Goal: Information Seeking & Learning: Understand process/instructions

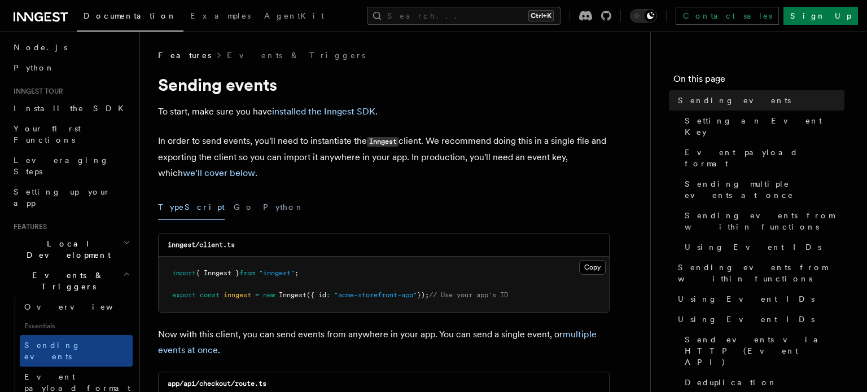
scroll to position [65, 0]
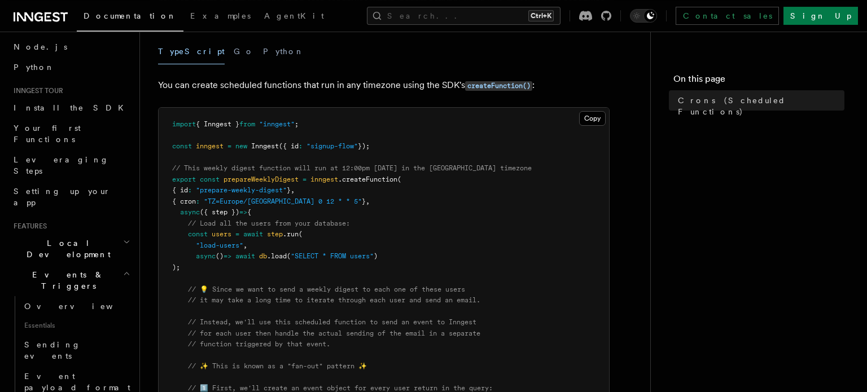
scroll to position [130, 0]
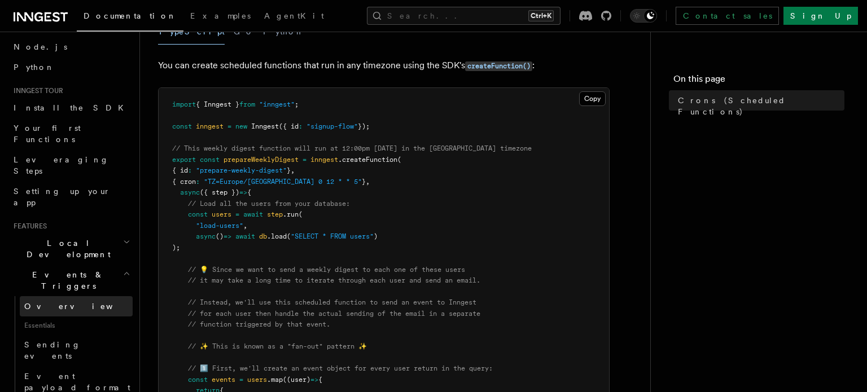
click at [65, 296] on link "Overview" at bounding box center [76, 306] width 113 height 20
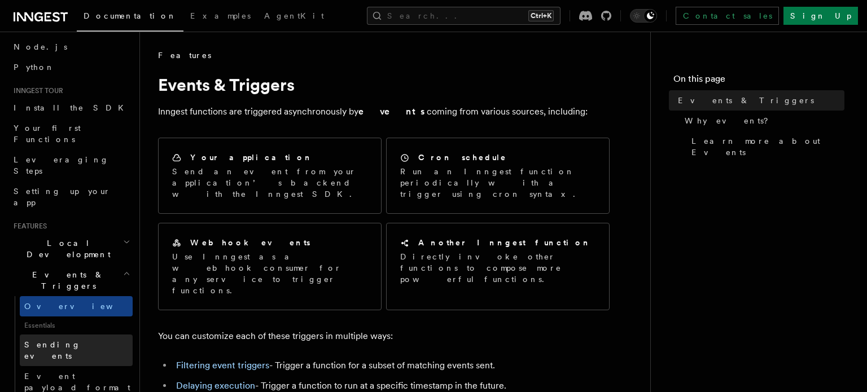
click at [85, 335] on link "Sending events" at bounding box center [76, 351] width 113 height 32
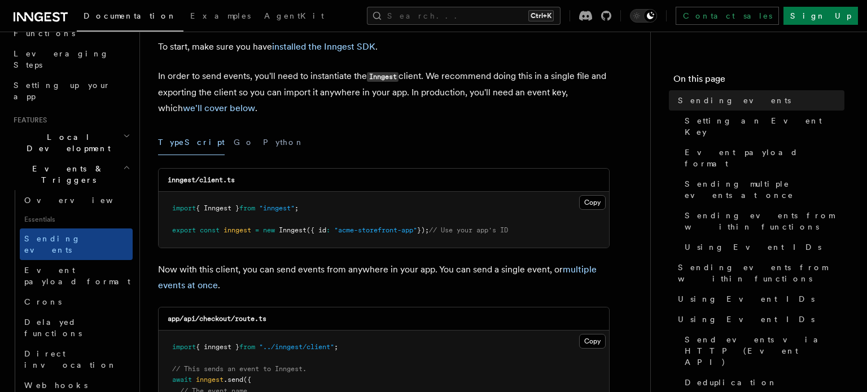
scroll to position [195, 0]
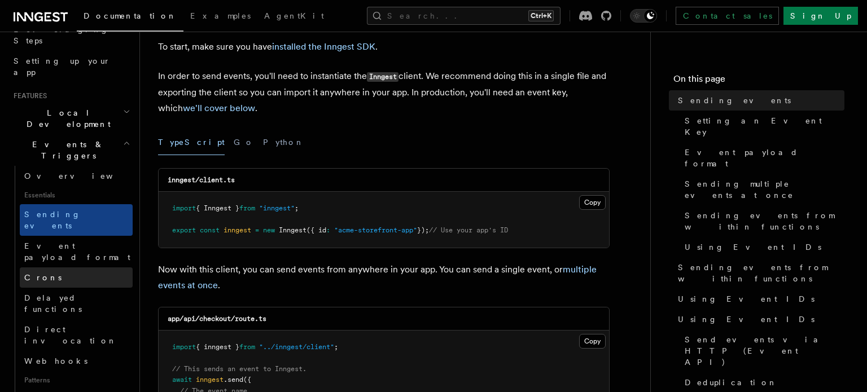
click at [86, 268] on link "Crons" at bounding box center [76, 278] width 113 height 20
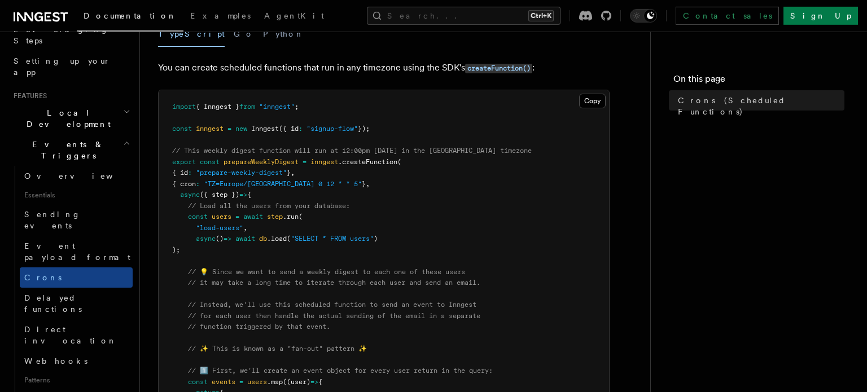
scroll to position [130, 0]
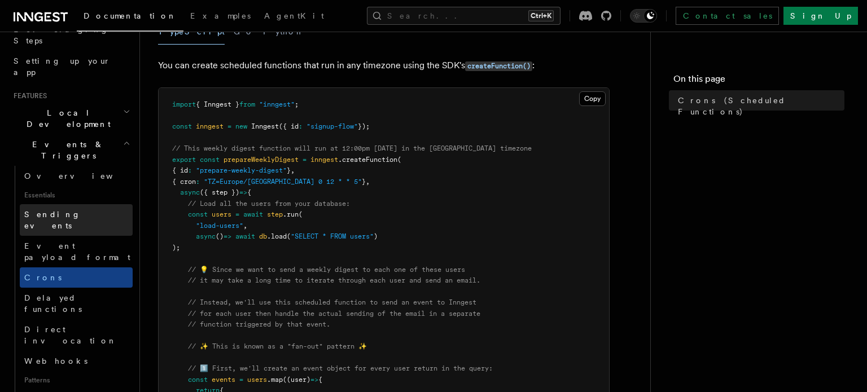
click at [85, 204] on link "Sending events" at bounding box center [76, 220] width 113 height 32
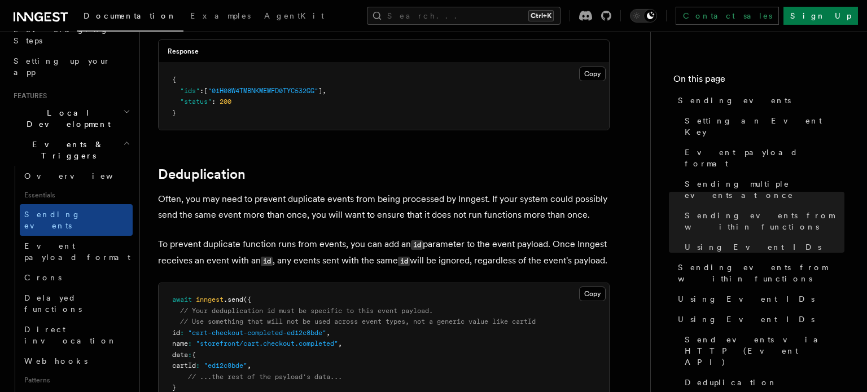
scroll to position [2797, 0]
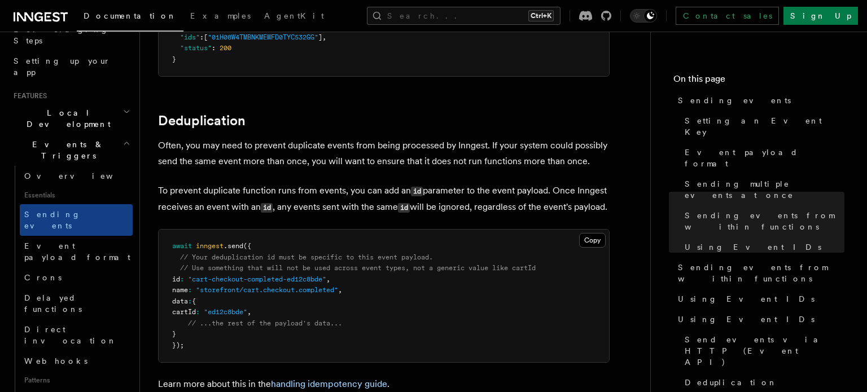
drag, startPoint x: 269, startPoint y: 175, endPoint x: 261, endPoint y: 173, distance: 7.5
drag, startPoint x: 256, startPoint y: 172, endPoint x: 234, endPoint y: 168, distance: 22.4
click at [251, 183] on p "To prevent duplicate function runs from events, you can add an id parameter to …" at bounding box center [384, 199] width 452 height 33
drag, startPoint x: 234, startPoint y: 168, endPoint x: 121, endPoint y: 181, distance: 113.6
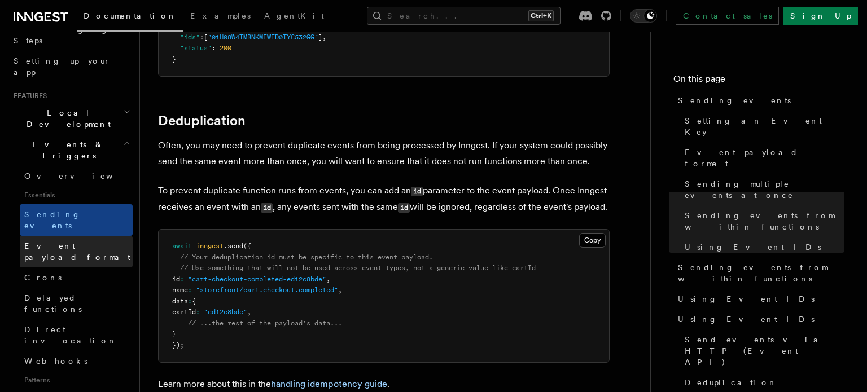
click at [62, 242] on span "Event payload format" at bounding box center [77, 252] width 106 height 20
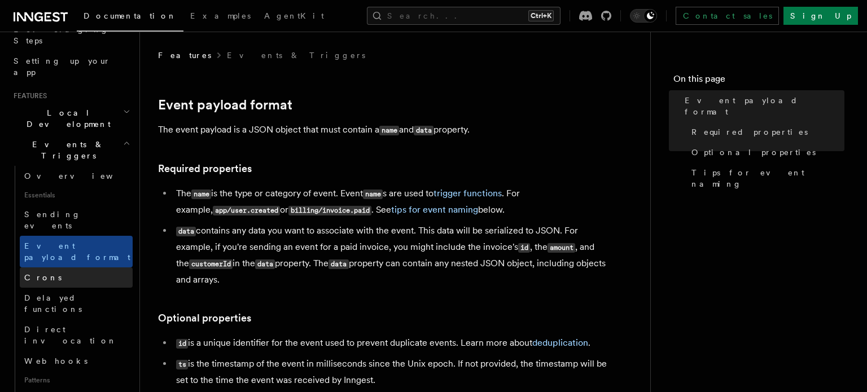
click at [53, 268] on link "Crons" at bounding box center [76, 278] width 113 height 20
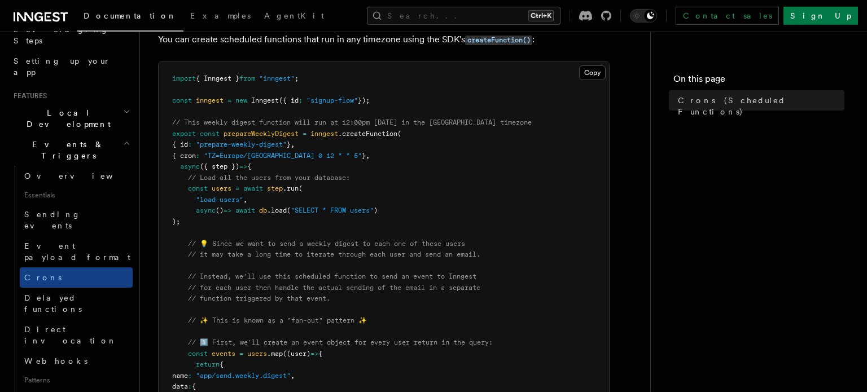
scroll to position [130, 0]
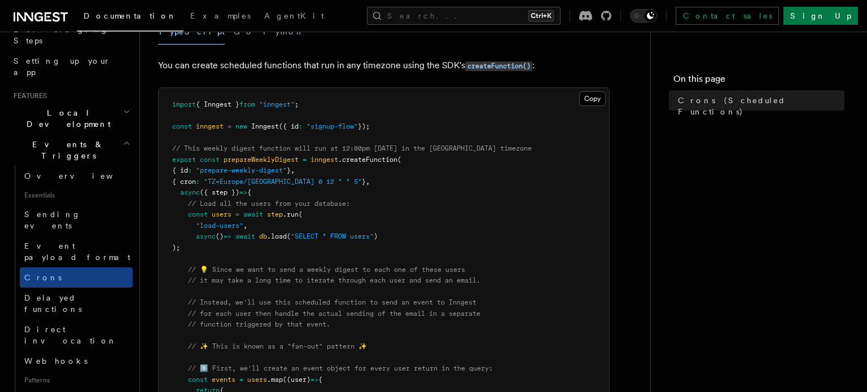
drag, startPoint x: 408, startPoint y: 200, endPoint x: 401, endPoint y: 199, distance: 7.0
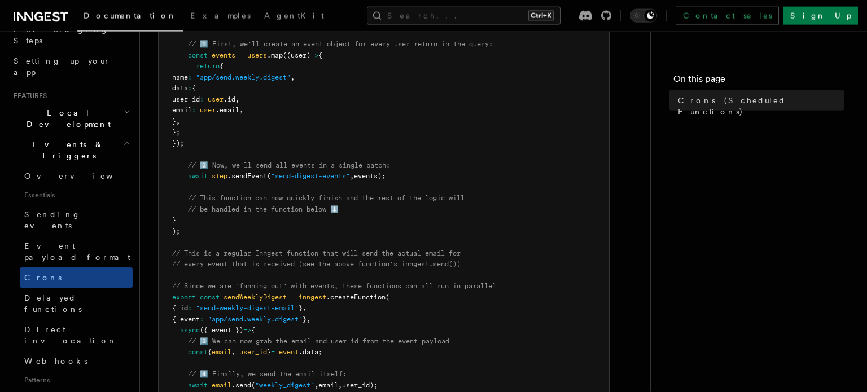
scroll to position [455, 0]
drag, startPoint x: 428, startPoint y: 133, endPoint x: 424, endPoint y: 126, distance: 7.8
click at [422, 121] on pre "import { Inngest } from "inngest" ; const inngest = new Inngest ({ id : "signup…" at bounding box center [384, 110] width 451 height 695
